Goal: Task Accomplishment & Management: Use online tool/utility

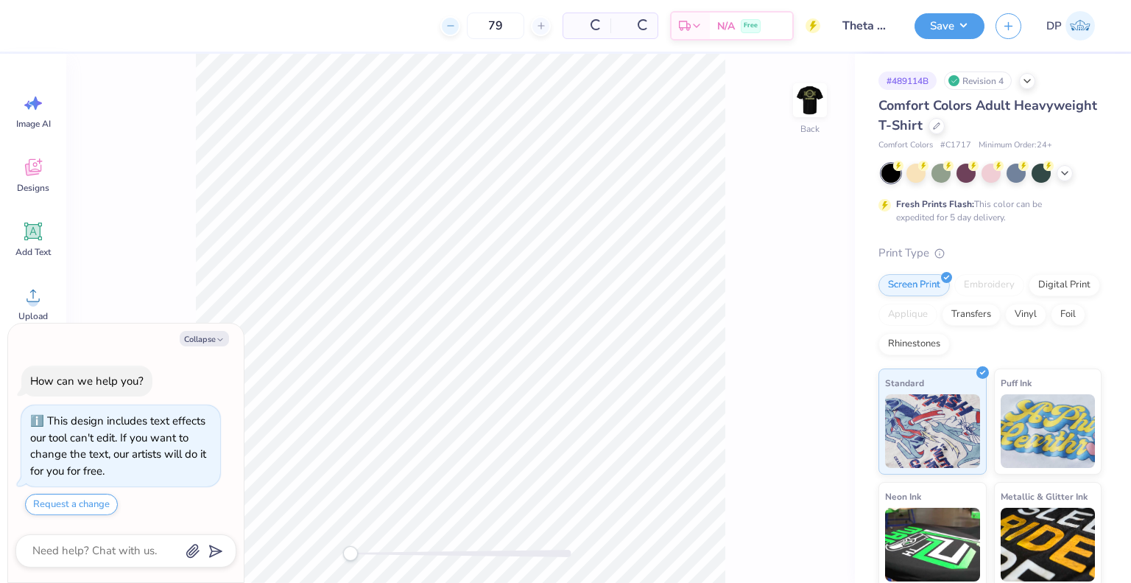
drag, startPoint x: 503, startPoint y: 23, endPoint x: 452, endPoint y: 23, distance: 50.8
click at [452, 23] on div "79" at bounding box center [495, 26] width 110 height 27
type textarea "x"
type input "229"
click at [940, 124] on icon at bounding box center [937, 125] width 6 height 6
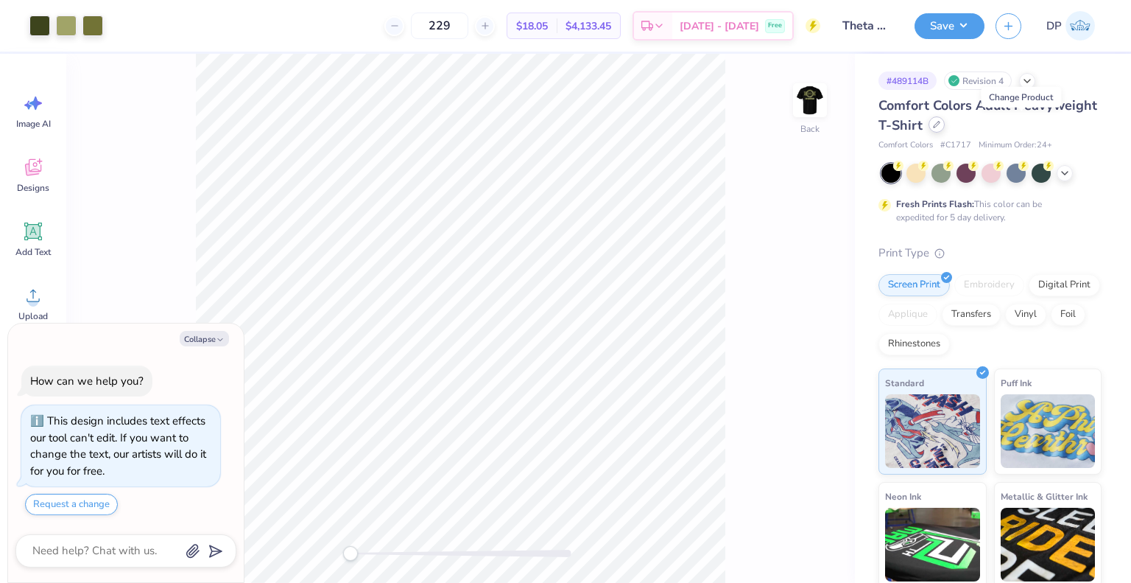
type textarea "x"
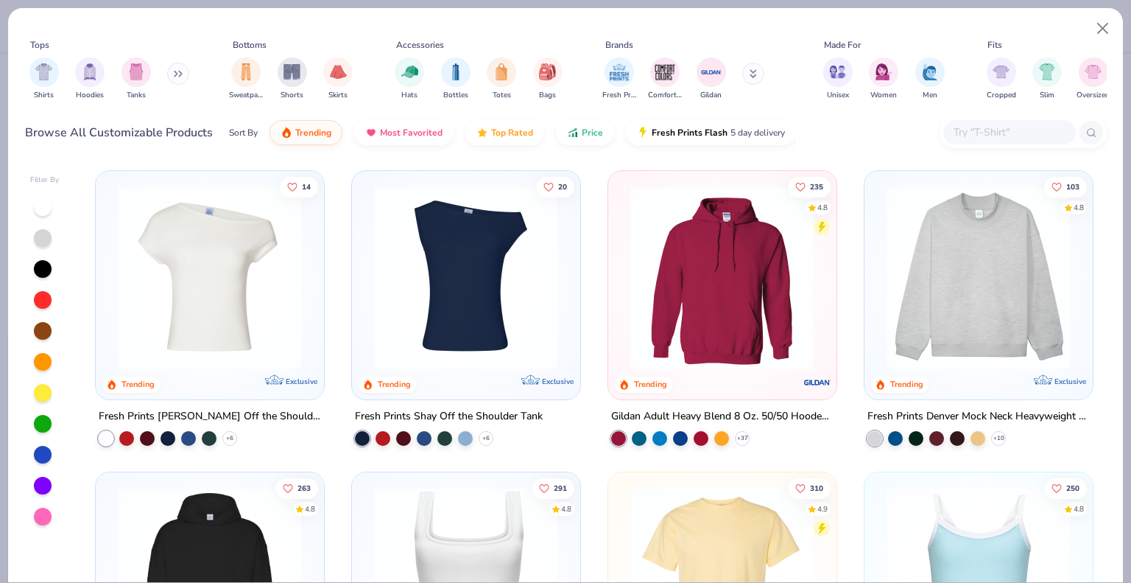
click at [979, 129] on input "text" at bounding box center [1008, 132] width 113 height 17
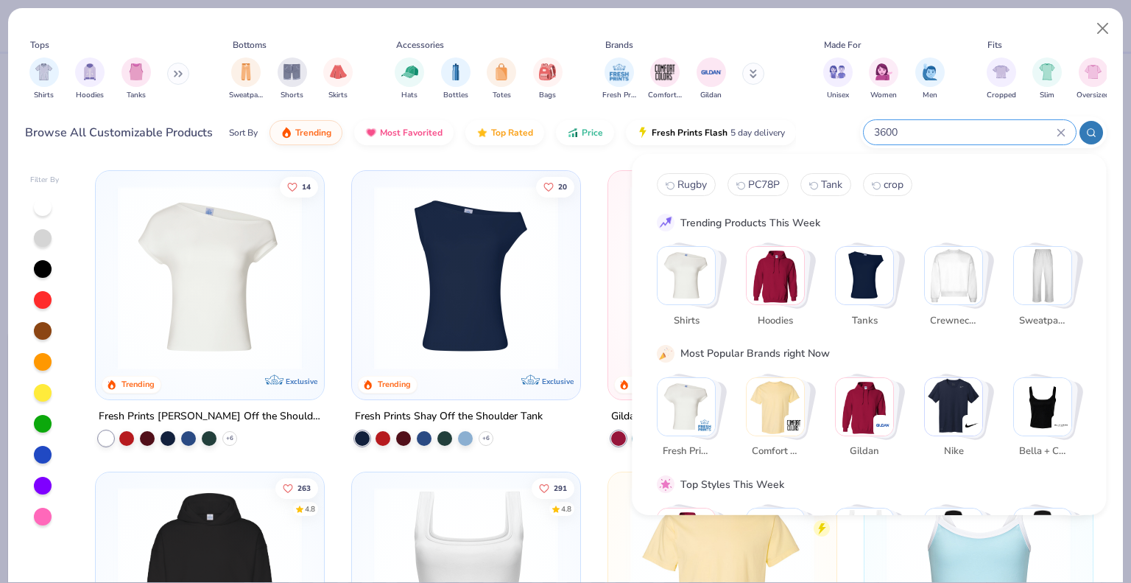
type input "3600"
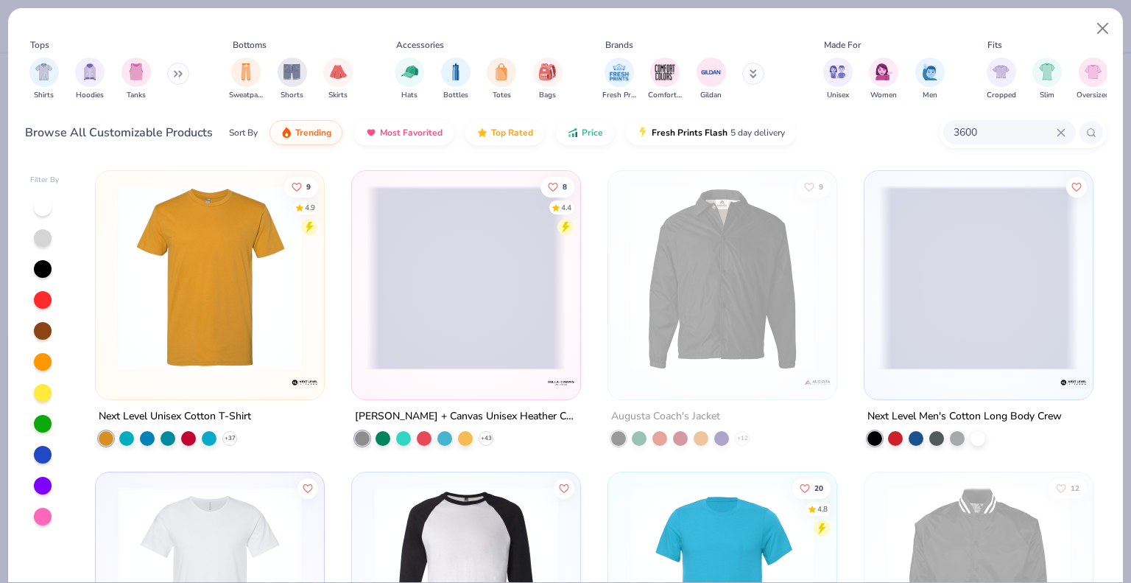
click at [226, 329] on img at bounding box center [209, 278] width 199 height 184
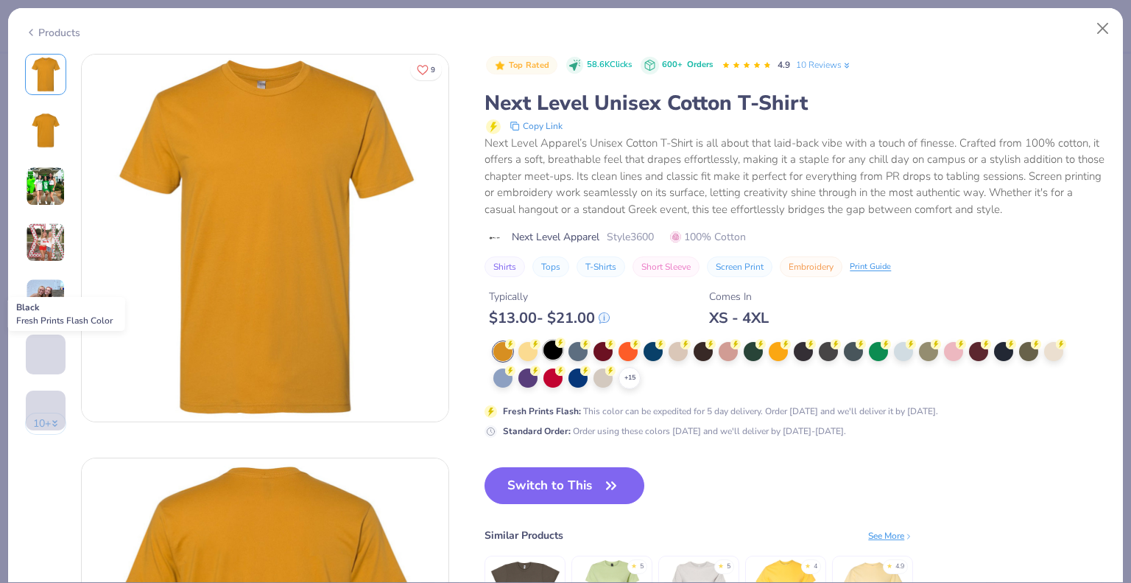
click at [550, 351] on div at bounding box center [553, 349] width 19 height 19
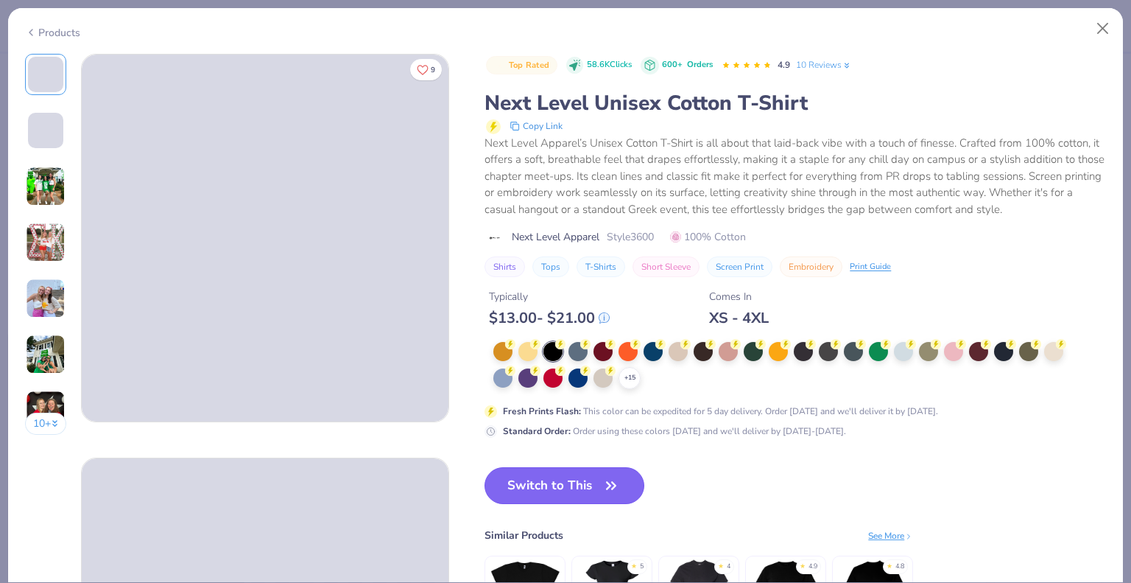
click at [578, 490] on button "Switch to This" at bounding box center [565, 485] width 160 height 37
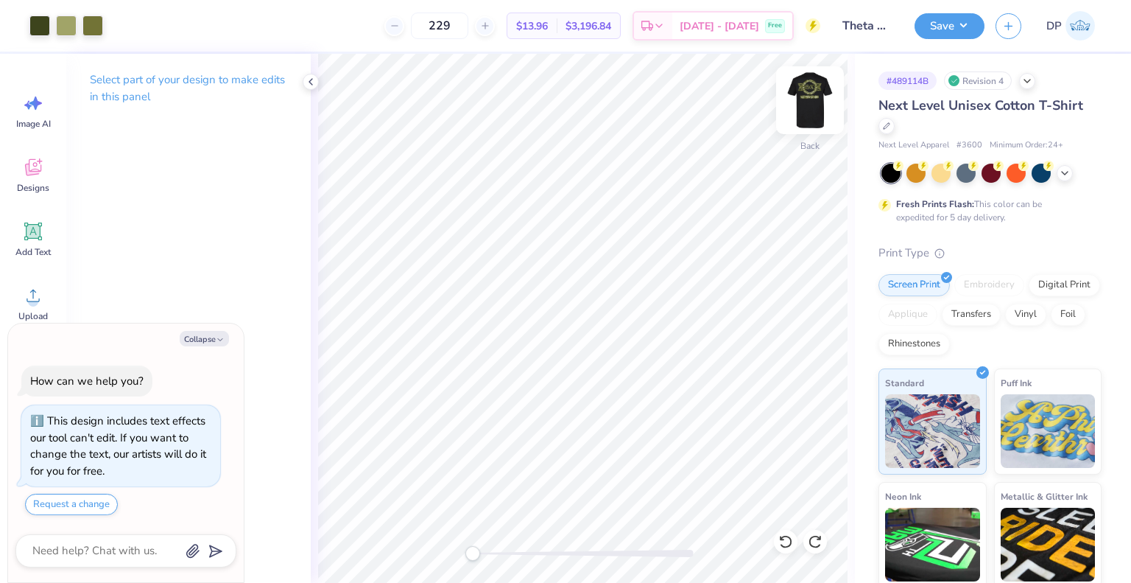
click at [811, 97] on img at bounding box center [810, 100] width 59 height 59
click at [960, 26] on button "Save" at bounding box center [950, 24] width 70 height 26
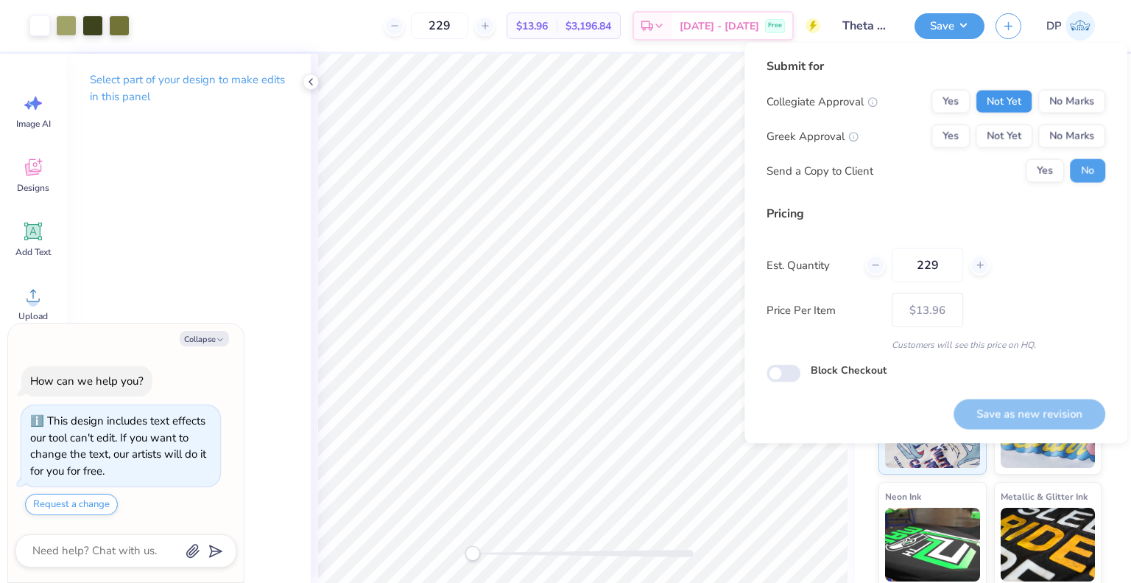
click at [987, 88] on div "Submit for Collegiate Approval Yes Not Yet No Marks Greek Approval Yes Not Yet …" at bounding box center [936, 125] width 339 height 136
click at [987, 94] on button "Not Yet" at bounding box center [1004, 102] width 57 height 24
click at [1007, 140] on button "Not Yet" at bounding box center [1004, 136] width 57 height 24
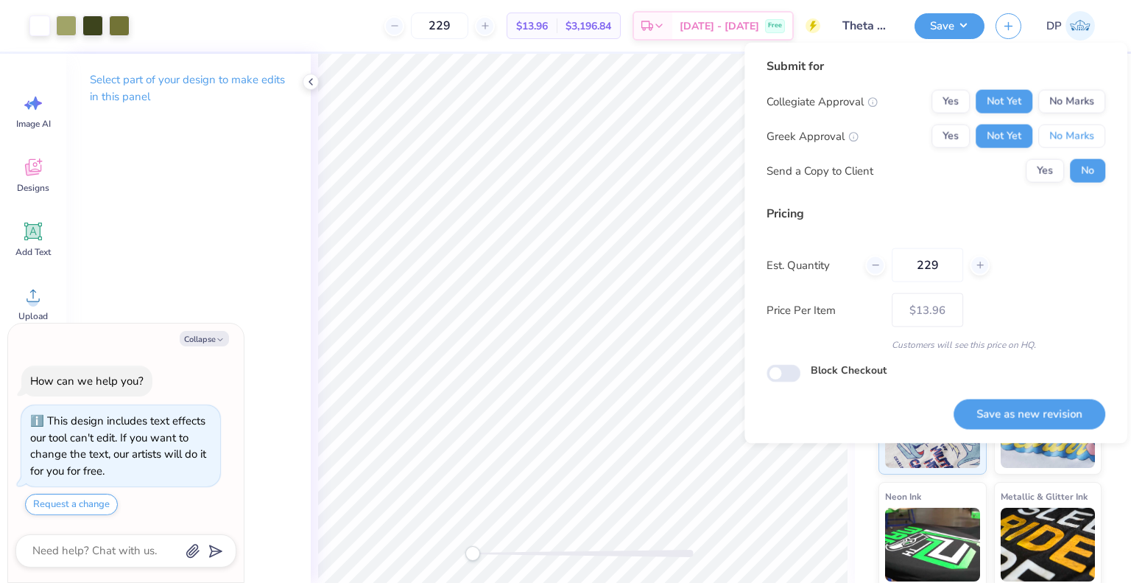
drag, startPoint x: 1052, startPoint y: 145, endPoint x: 1052, endPoint y: 113, distance: 31.7
click at [1052, 141] on button "No Marks" at bounding box center [1071, 136] width 67 height 24
click at [1053, 96] on button "No Marks" at bounding box center [1071, 102] width 67 height 24
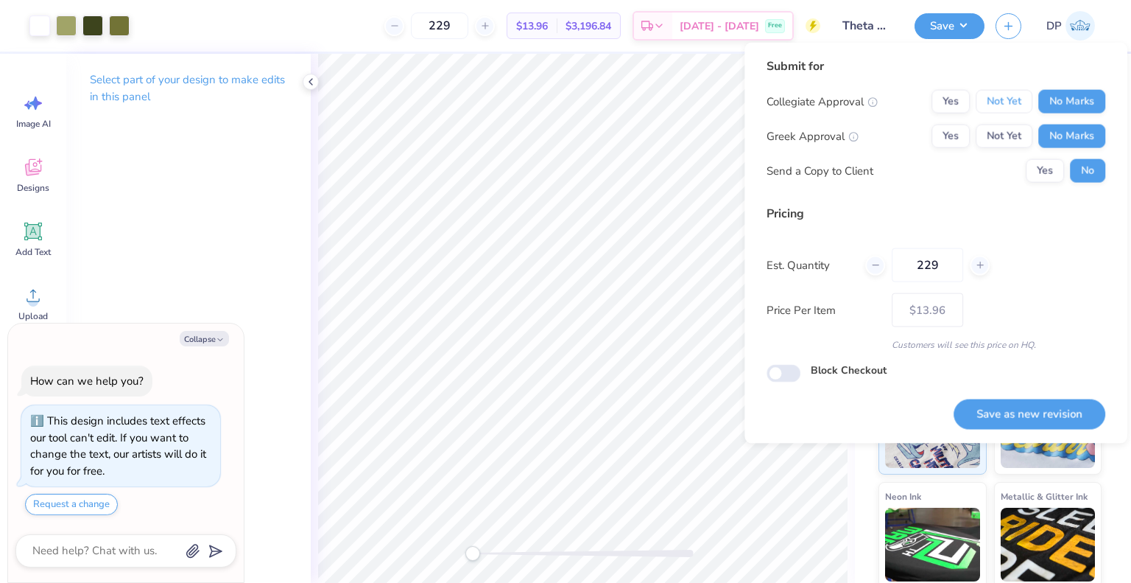
drag, startPoint x: 978, startPoint y: 96, endPoint x: 985, endPoint y: 122, distance: 26.1
click at [981, 106] on button "Not Yet" at bounding box center [1004, 102] width 57 height 24
drag, startPoint x: 999, startPoint y: 144, endPoint x: 1009, endPoint y: 153, distance: 14.1
click at [1002, 148] on div "Collegiate Approval Yes Not Yet No Marks Greek Approval Yes Not Yet No Marks Se…" at bounding box center [936, 136] width 339 height 93
click at [997, 134] on button "Not Yet" at bounding box center [1004, 136] width 57 height 24
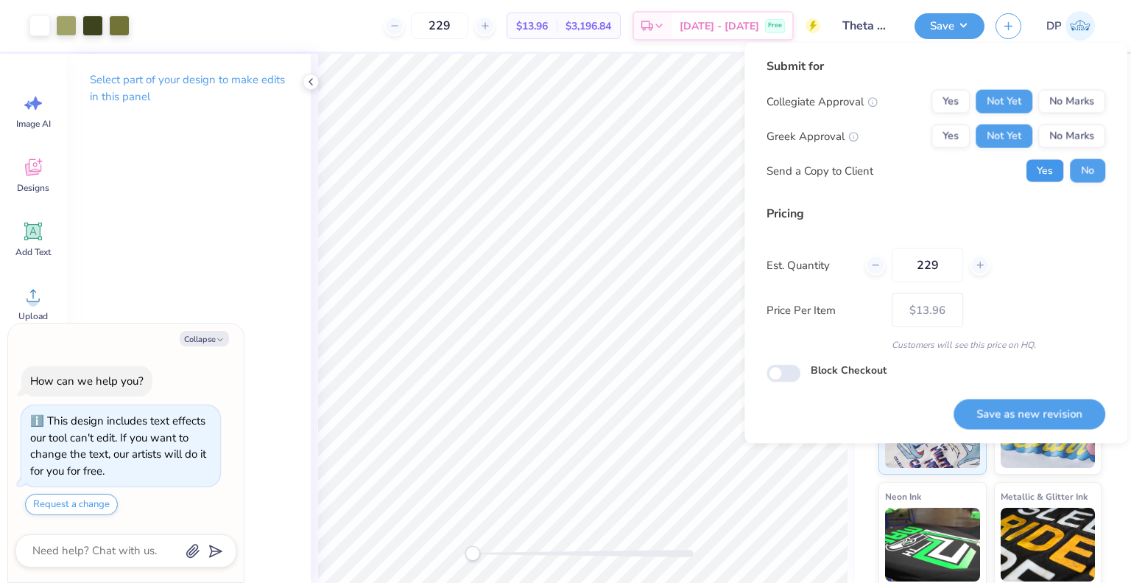
click at [1034, 164] on button "Yes" at bounding box center [1045, 171] width 38 height 24
click at [1086, 178] on button "No" at bounding box center [1087, 171] width 35 height 24
click at [995, 406] on button "Save as new revision" at bounding box center [1030, 413] width 152 height 30
type textarea "x"
type input "– –"
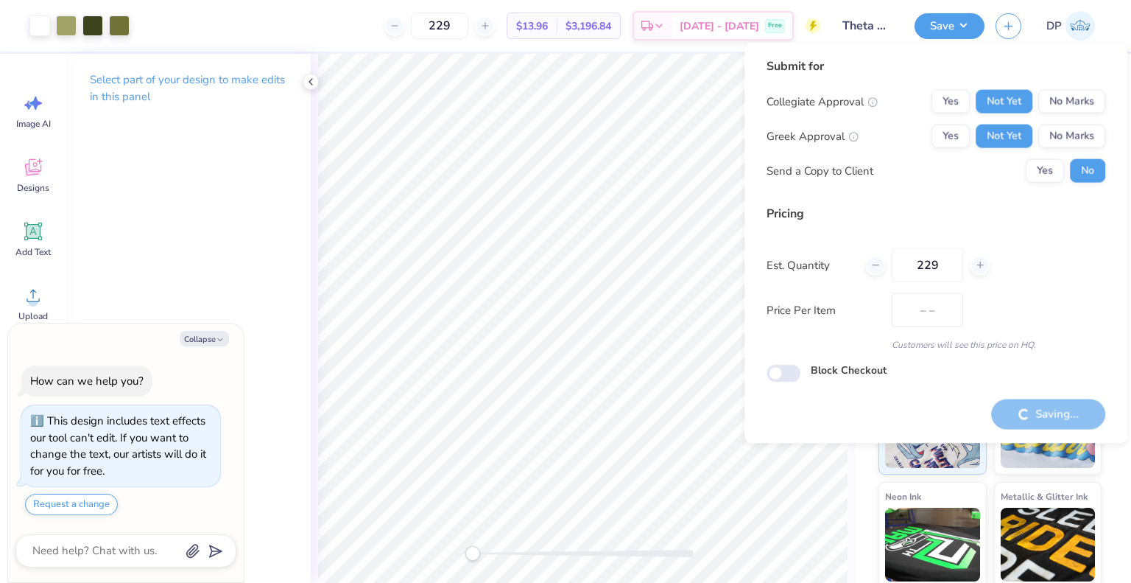
type textarea "x"
type input "$13.96"
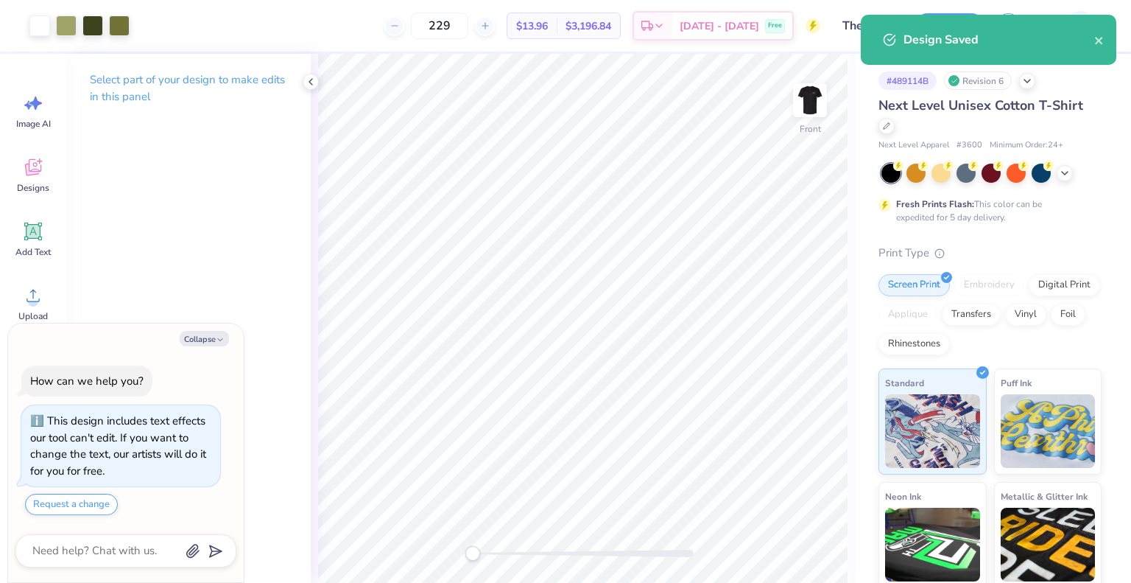
type textarea "x"
